Goal: Information Seeking & Learning: Find specific fact

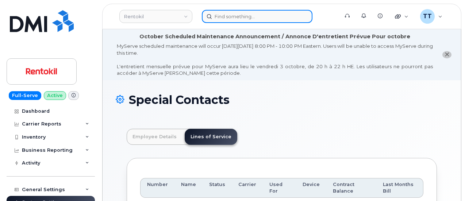
click at [228, 11] on input at bounding box center [257, 16] width 111 height 13
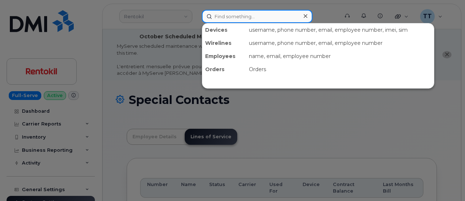
paste input "832-903-1766"
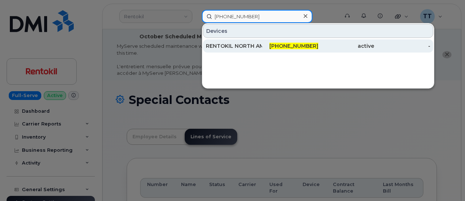
type input "832-903-1766"
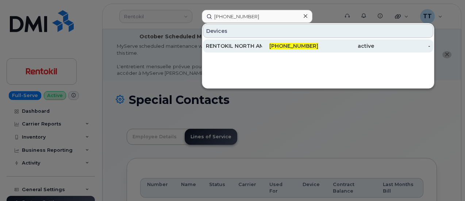
click at [273, 45] on div "832-903-1766" at bounding box center [290, 45] width 56 height 7
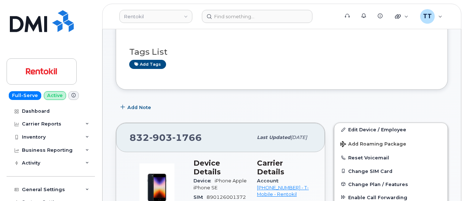
scroll to position [183, 0]
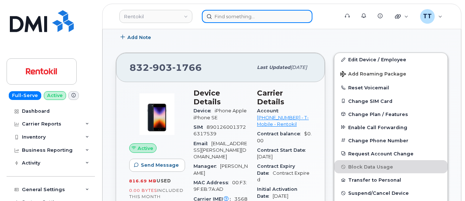
click at [230, 16] on input at bounding box center [257, 16] width 111 height 13
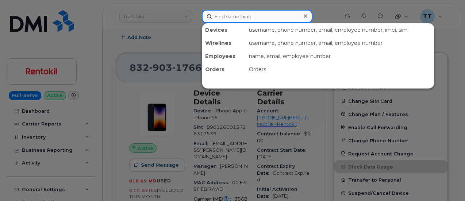
paste input "626-786-4870"
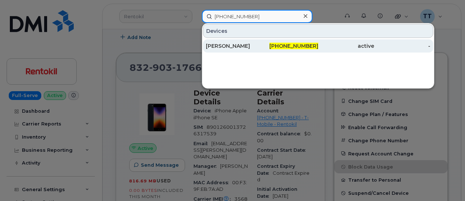
type input "626-786-4870"
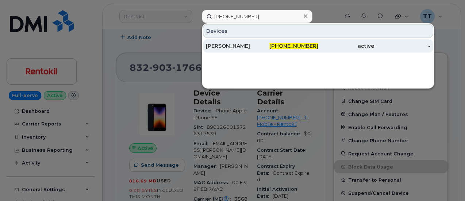
click at [244, 45] on div "RYAN SLADE" at bounding box center [234, 45] width 56 height 7
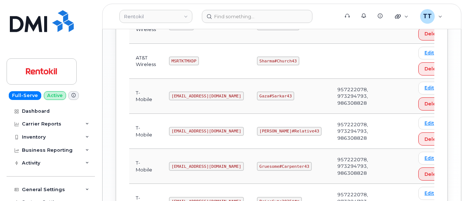
scroll to position [840, 0]
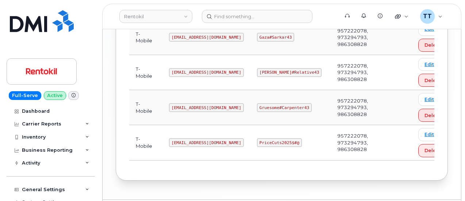
click at [196, 103] on code "[EMAIL_ADDRESS][DOMAIN_NAME]" at bounding box center [206, 107] width 75 height 9
click at [196, 103] on code "Ms-rentorkil-backup@dminc.com" at bounding box center [206, 107] width 75 height 9
copy code "Ms-rentorkil-backup@dminc.com"
click at [204, 114] on td "Ms-rentorkil-backup@dminc.com" at bounding box center [206, 107] width 88 height 35
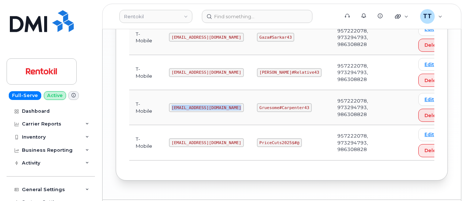
click at [229, 103] on code "Ms-rentorkil-backup@dminc.com" at bounding box center [206, 107] width 75 height 9
click at [202, 138] on code "[EMAIL_ADDRESS][DOMAIN_NAME]" at bounding box center [206, 142] width 75 height 9
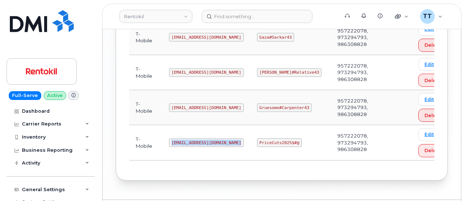
click at [202, 138] on code "[EMAIL_ADDRESS][DOMAIN_NAME]" at bounding box center [206, 142] width 75 height 9
copy code "[EMAIL_ADDRESS][DOMAIN_NAME]"
click at [273, 138] on code "PriceCuts2025$#@" at bounding box center [279, 142] width 45 height 9
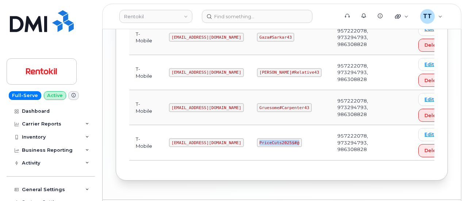
copy code "PriceCuts2025$#@"
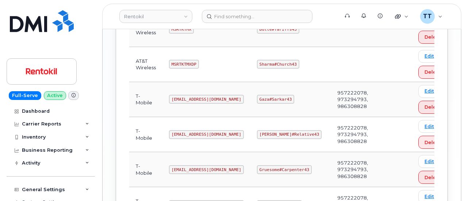
scroll to position [767, 0]
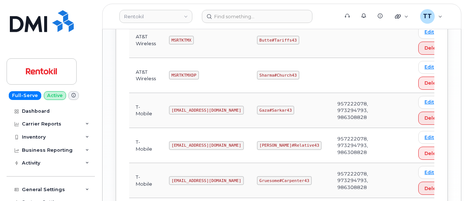
click at [183, 106] on code "Ms-rentokil@dminc.com" at bounding box center [206, 110] width 75 height 9
click at [183, 106] on code "[EMAIL_ADDRESS][DOMAIN_NAME]" at bounding box center [206, 110] width 75 height 9
copy code "[EMAIL_ADDRESS][DOMAIN_NAME]"
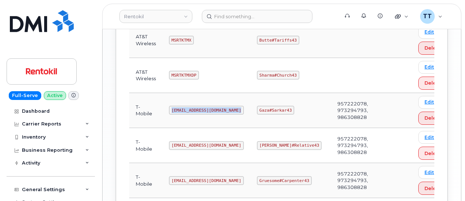
click at [201, 106] on code "[EMAIL_ADDRESS][DOMAIN_NAME]" at bounding box center [206, 110] width 75 height 9
click at [277, 106] on code "Gaza#Sarkar43" at bounding box center [275, 110] width 37 height 9
click at [276, 106] on code "Gaza#Sarkar43" at bounding box center [275, 110] width 37 height 9
click at [268, 106] on code "Gaza#Sarkar43" at bounding box center [275, 110] width 37 height 9
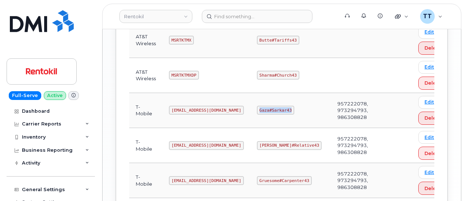
click at [268, 106] on code "Gaza#Sarkar43" at bounding box center [275, 110] width 37 height 9
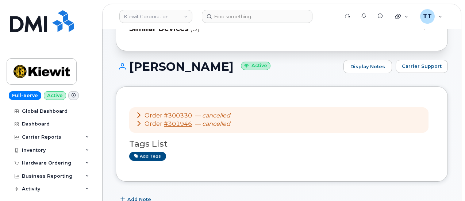
scroll to position [110, 0]
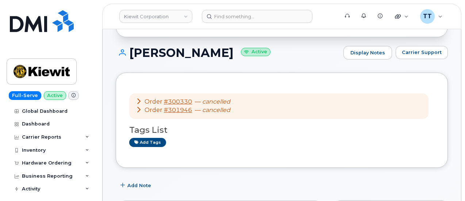
click at [222, 185] on div "Add Note" at bounding box center [282, 185] width 332 height 13
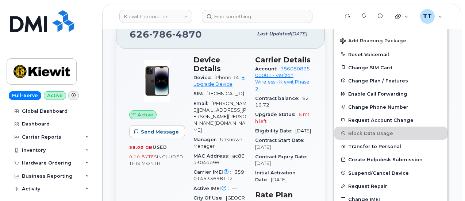
scroll to position [292, 0]
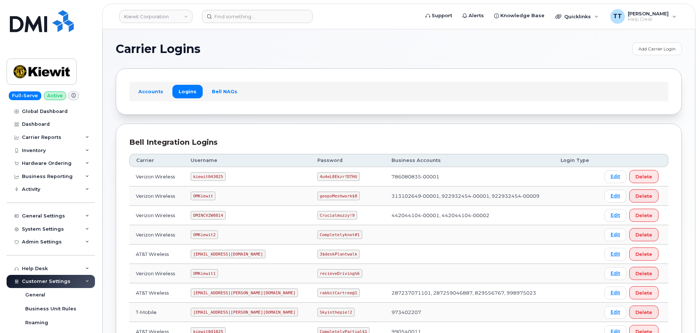
click at [210, 186] on td "kiewit043025" at bounding box center [247, 176] width 127 height 19
click at [208, 180] on code "kiewit043025" at bounding box center [208, 176] width 35 height 9
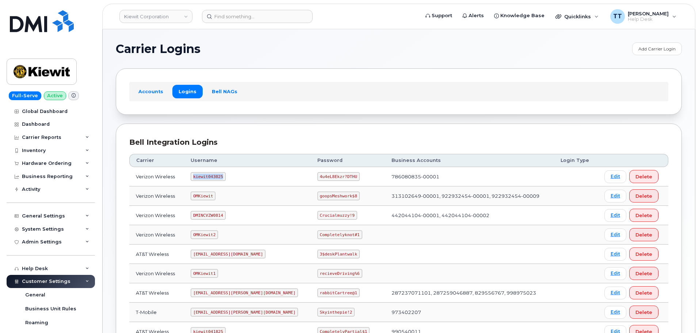
click at [204, 177] on code "kiewit043025" at bounding box center [208, 176] width 35 height 9
click at [237, 181] on td "kiewit043025" at bounding box center [247, 176] width 127 height 19
click at [317, 177] on code "4u4eL8Ekzr?DTHU" at bounding box center [338, 176] width 42 height 9
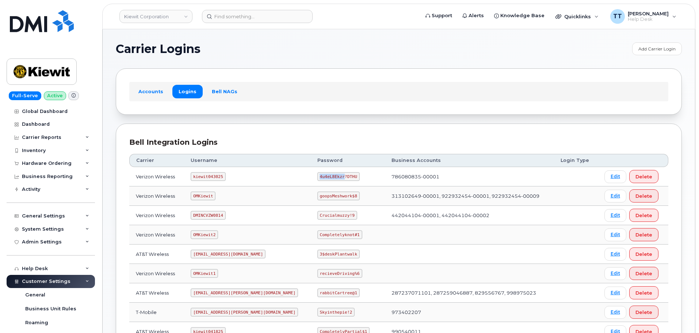
click at [317, 177] on code "4u4eL8Ekzr?DTHU" at bounding box center [338, 176] width 42 height 9
copy code "4u4eL8Ekzr?DTHU"
click at [339, 177] on td "4u4eL8Ekzr?DTHU" at bounding box center [348, 176] width 74 height 19
